Goal: Task Accomplishment & Management: Manage account settings

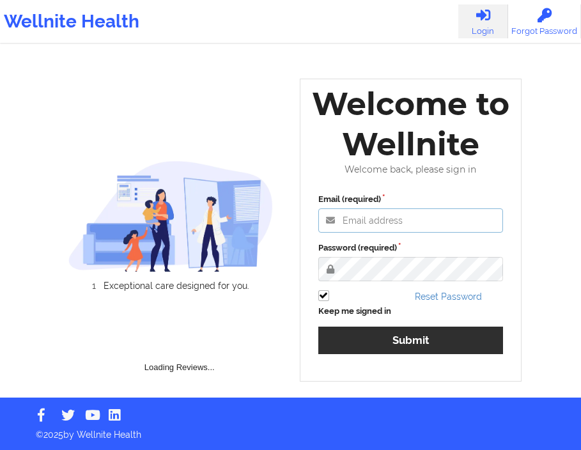
type input "anabelle_gerhold85@example.com"
click at [433, 318] on div "Reset Password" at bounding box center [458, 303] width 97 height 27
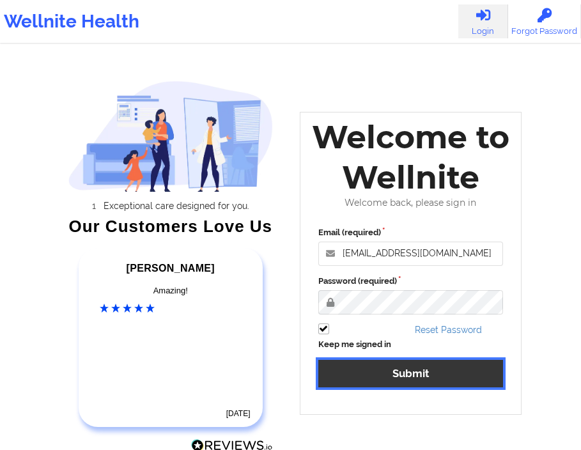
click at [424, 370] on button "Submit" at bounding box center [410, 373] width 185 height 27
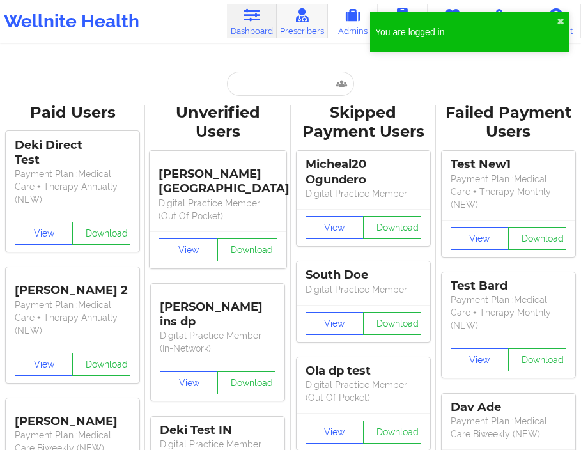
click at [313, 28] on link "Prescribers" at bounding box center [302, 21] width 51 height 34
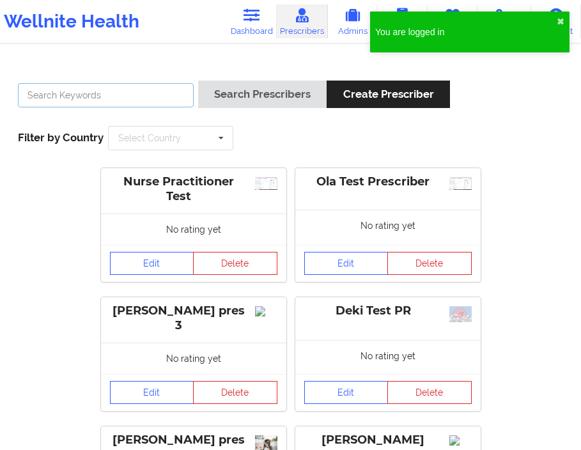
click at [121, 95] on input "text" at bounding box center [106, 95] width 176 height 24
type input "deki"
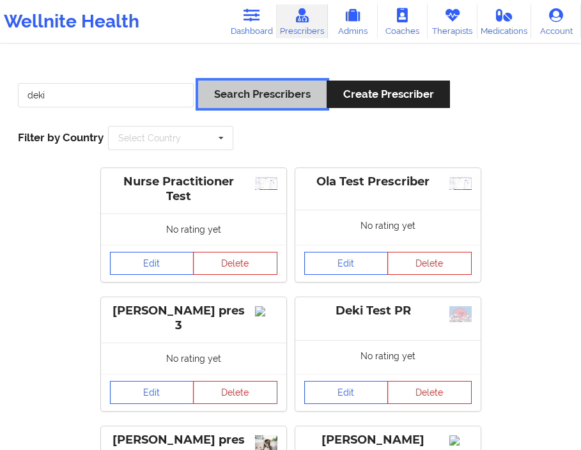
click at [227, 102] on button "Search Prescribers" at bounding box center [262, 94] width 128 height 27
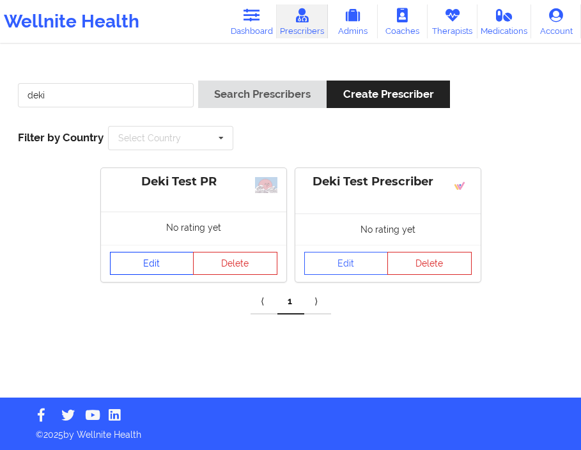
click at [151, 257] on link "Edit" at bounding box center [152, 263] width 84 height 23
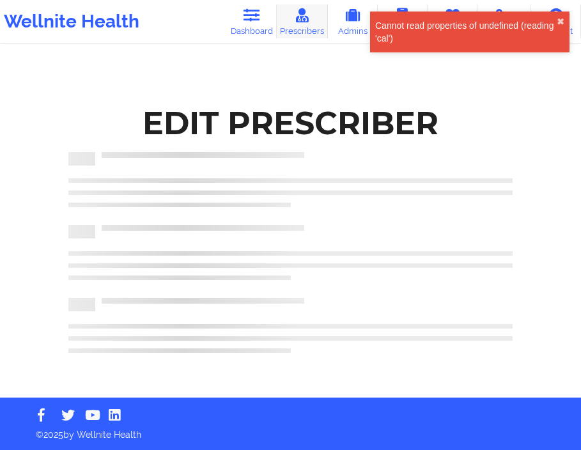
click at [313, 17] on link "Prescribers" at bounding box center [302, 21] width 51 height 34
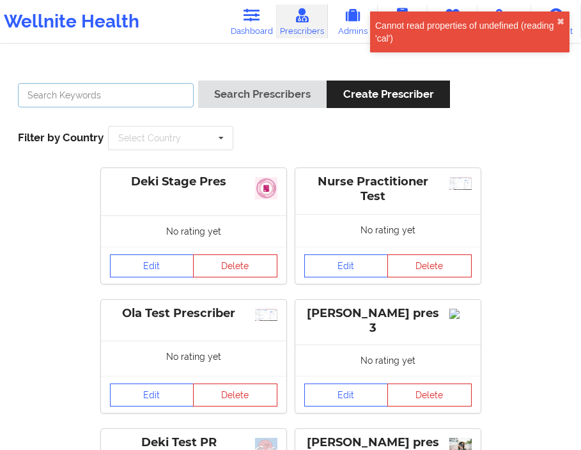
click at [139, 93] on input "text" at bounding box center [106, 95] width 176 height 24
click at [197, 258] on button "Delete" at bounding box center [235, 265] width 84 height 23
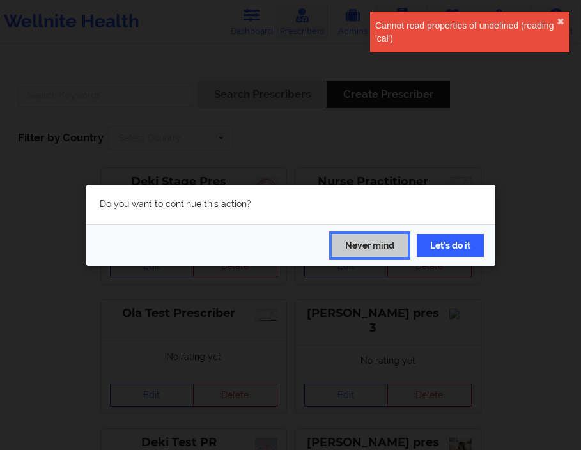
click at [370, 245] on button "Never mind" at bounding box center [370, 244] width 76 height 23
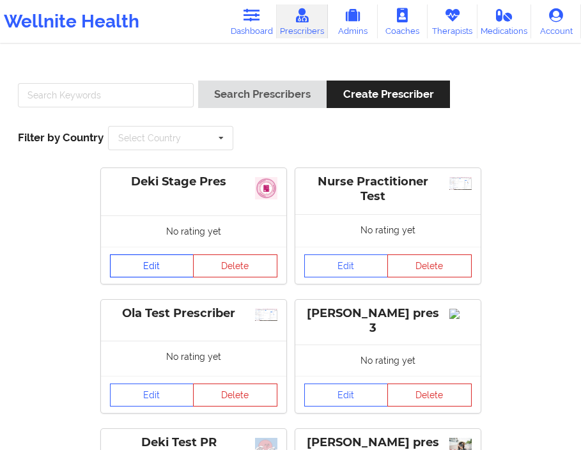
click at [167, 260] on link "Edit" at bounding box center [152, 265] width 84 height 23
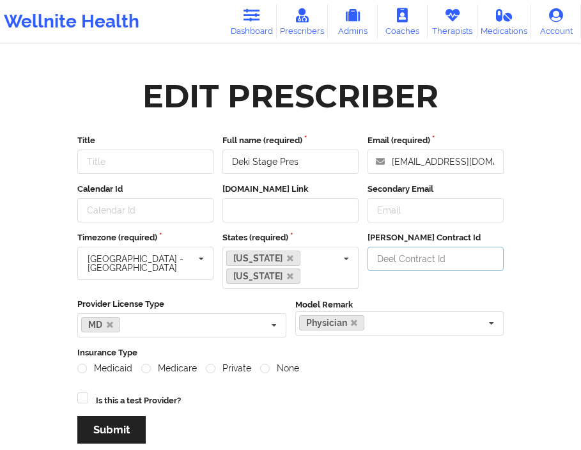
click at [390, 262] on input "Deel Contract Id" at bounding box center [435, 259] width 136 height 24
type input "kx9jjk8"
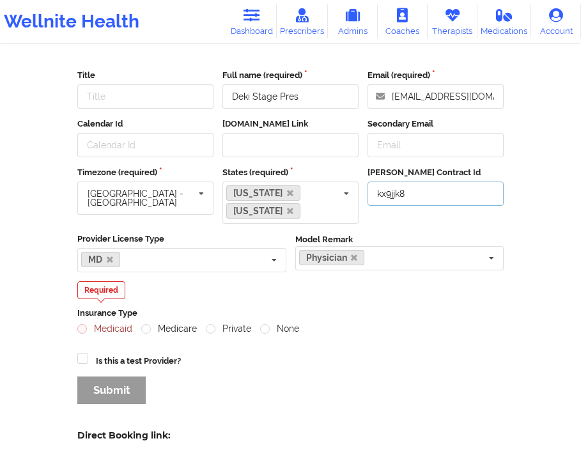
scroll to position [76, 0]
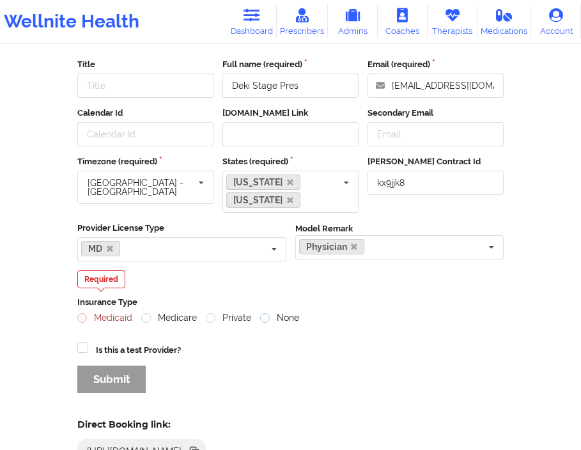
click at [266, 318] on label "None" at bounding box center [279, 317] width 39 height 11
click at [266, 318] on input "None" at bounding box center [265, 317] width 11 height 11
radio input "true"
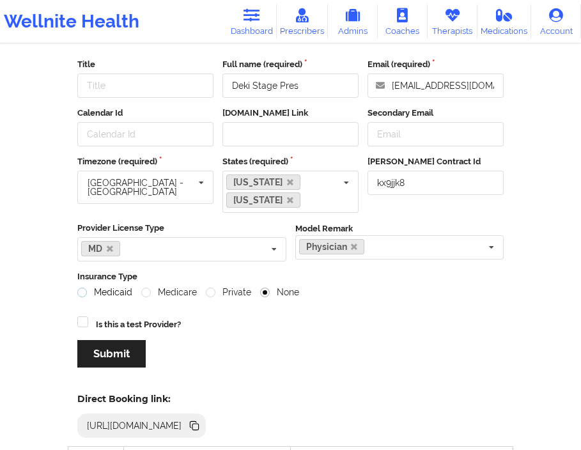
click at [82, 292] on label "Medicaid" at bounding box center [104, 292] width 55 height 11
click at [82, 292] on input "Medicaid" at bounding box center [82, 292] width 11 height 11
radio input "true"
click at [261, 296] on label "None" at bounding box center [279, 292] width 39 height 11
click at [261, 296] on input "None" at bounding box center [265, 292] width 11 height 11
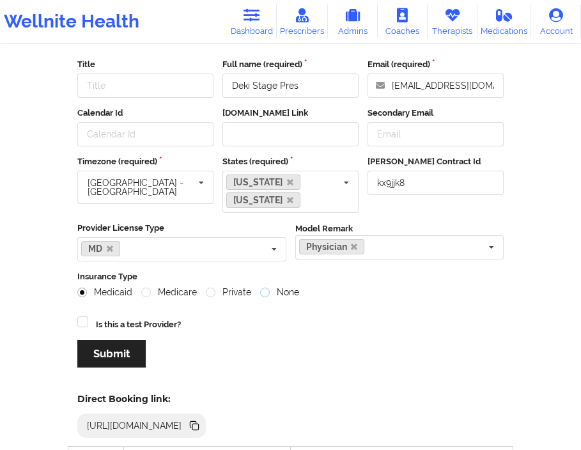
radio input "true"
click at [100, 351] on button "Submit" at bounding box center [111, 353] width 68 height 27
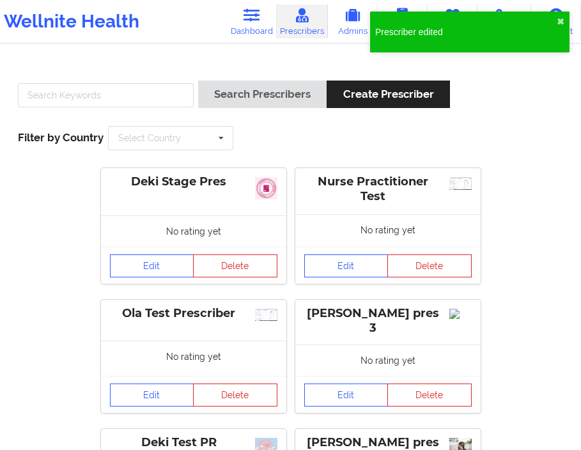
click at [560, 21] on button "✖︎" at bounding box center [560, 22] width 8 height 10
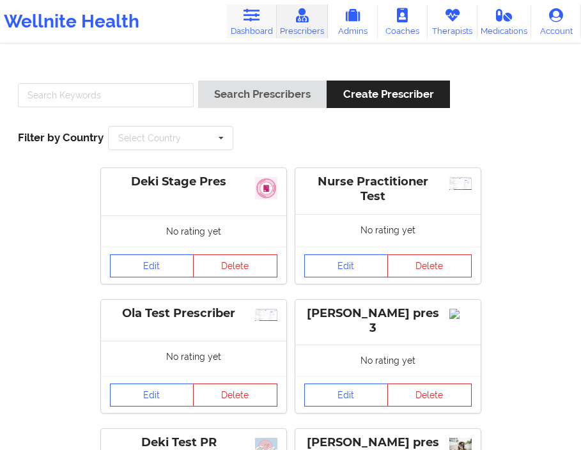
click at [257, 27] on link "Dashboard" at bounding box center [252, 21] width 50 height 34
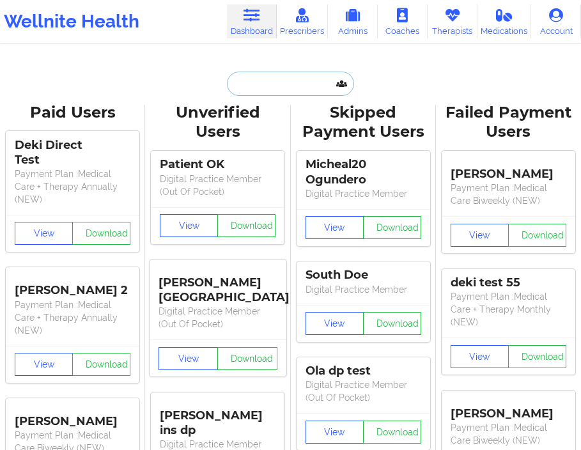
click at [256, 83] on input "text" at bounding box center [290, 84] width 127 height 24
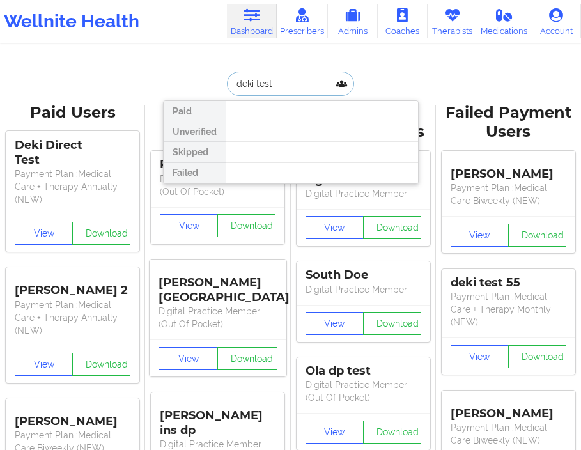
type input "deki test"
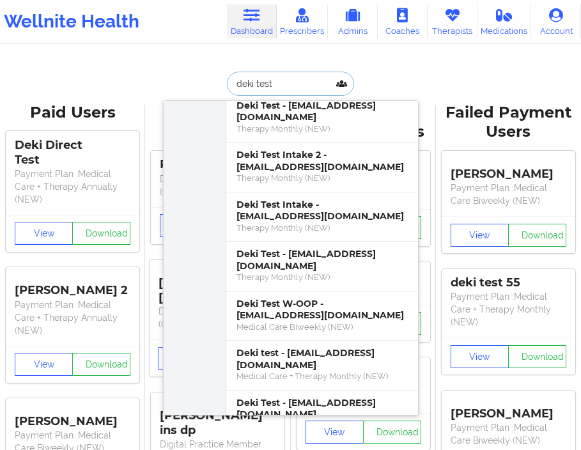
scroll to position [157, 0]
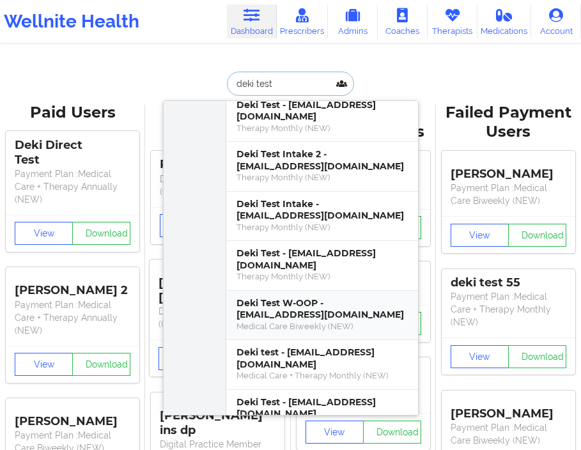
click at [319, 297] on div "Deki Test W-OOP - dekitestoop@wellnite.com" at bounding box center [321, 309] width 171 height 24
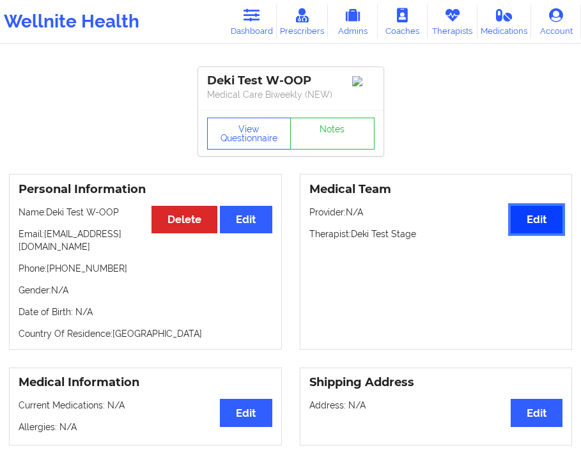
click at [519, 222] on button "Edit" at bounding box center [536, 219] width 52 height 27
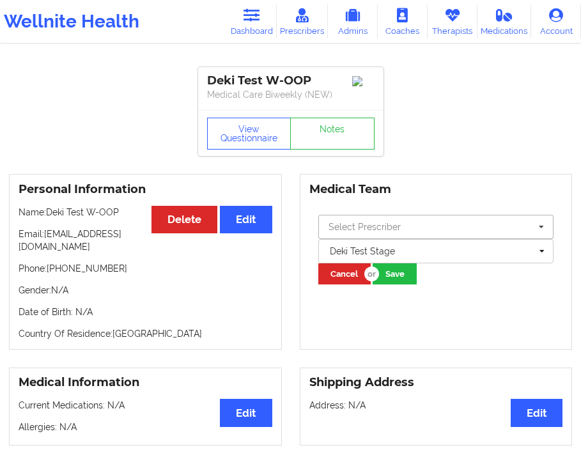
click at [406, 228] on input "text" at bounding box center [436, 226] width 234 height 23
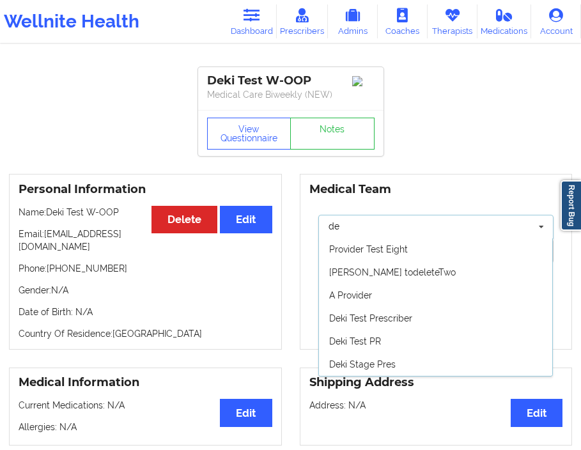
scroll to position [24, 0]
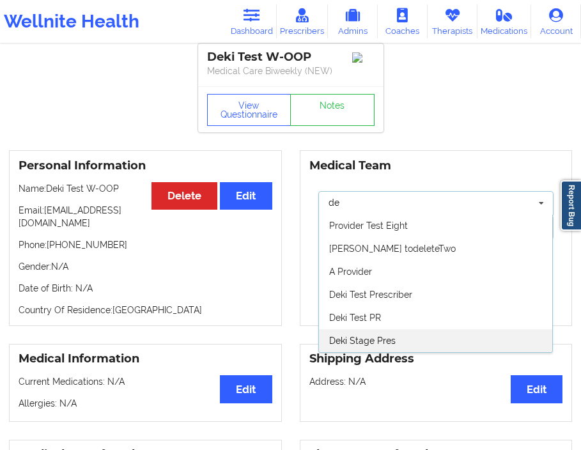
type input "de"
click at [381, 342] on span "Deki Stage Pres" at bounding box center [362, 340] width 66 height 10
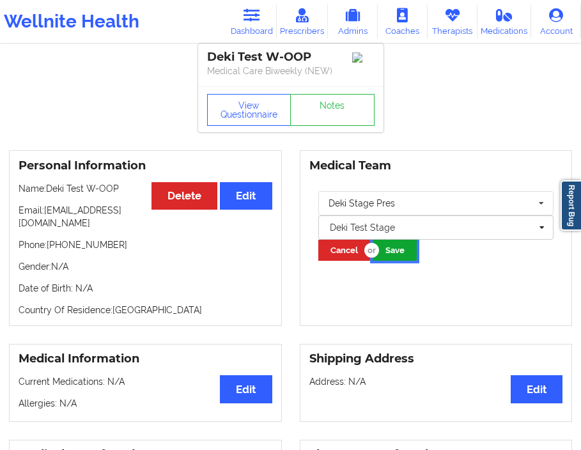
click at [393, 258] on button "Save" at bounding box center [394, 250] width 44 height 21
